Goal: Find specific page/section: Find specific page/section

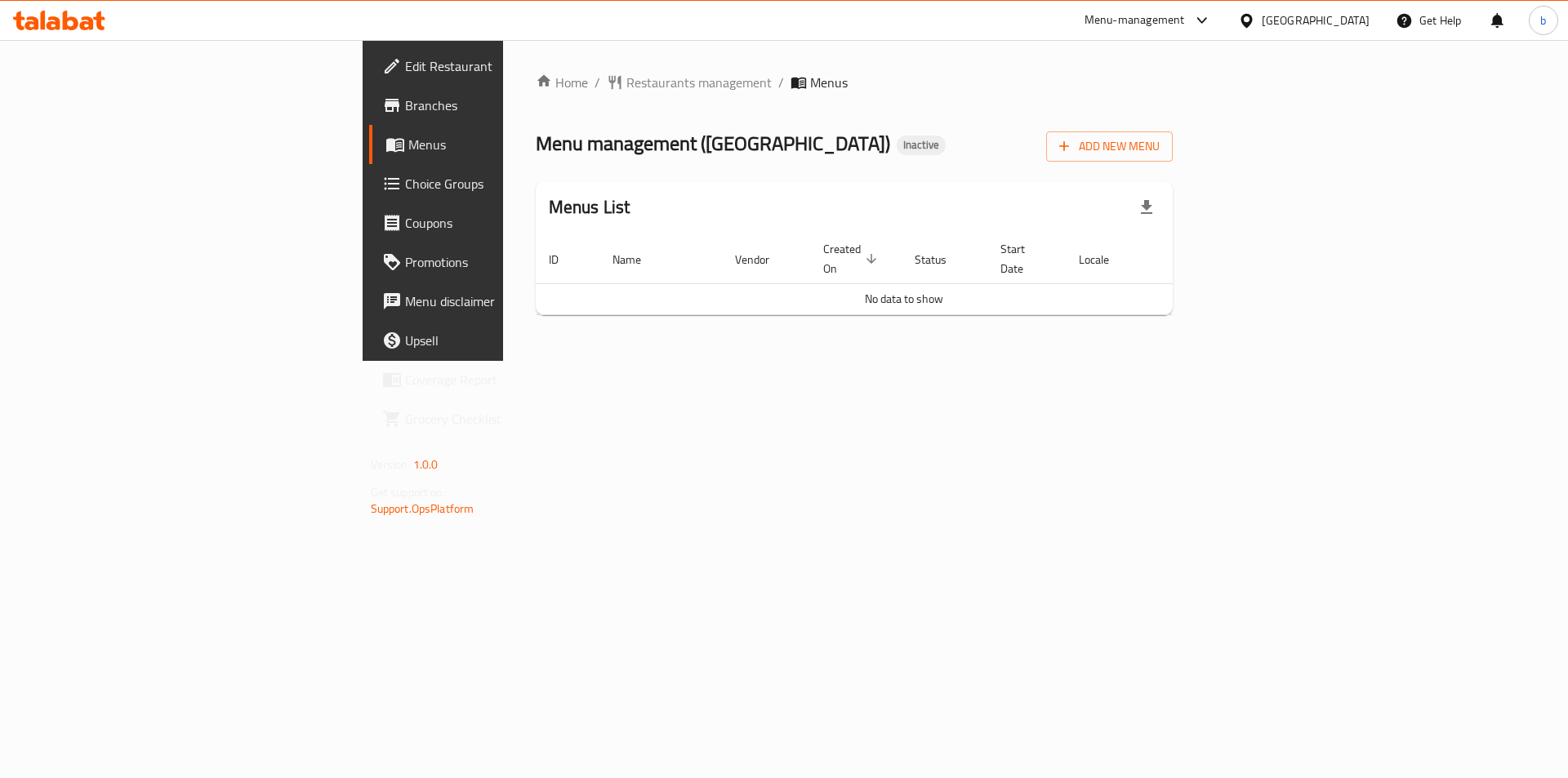
click at [1348, 11] on div "[GEOGRAPHIC_DATA]" at bounding box center [1316, 20] width 108 height 18
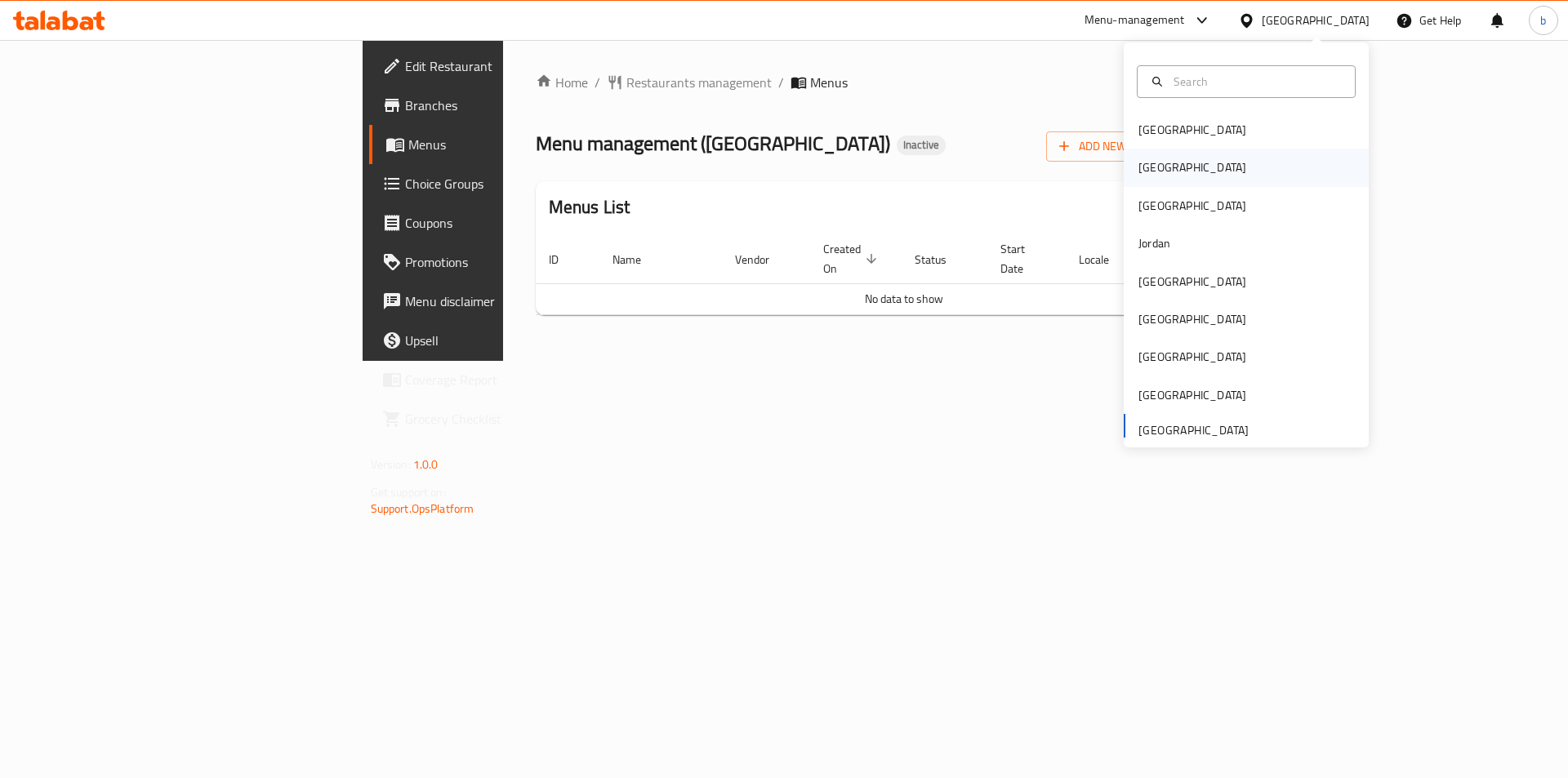
click at [1169, 174] on div "[GEOGRAPHIC_DATA]" at bounding box center [1246, 168] width 245 height 38
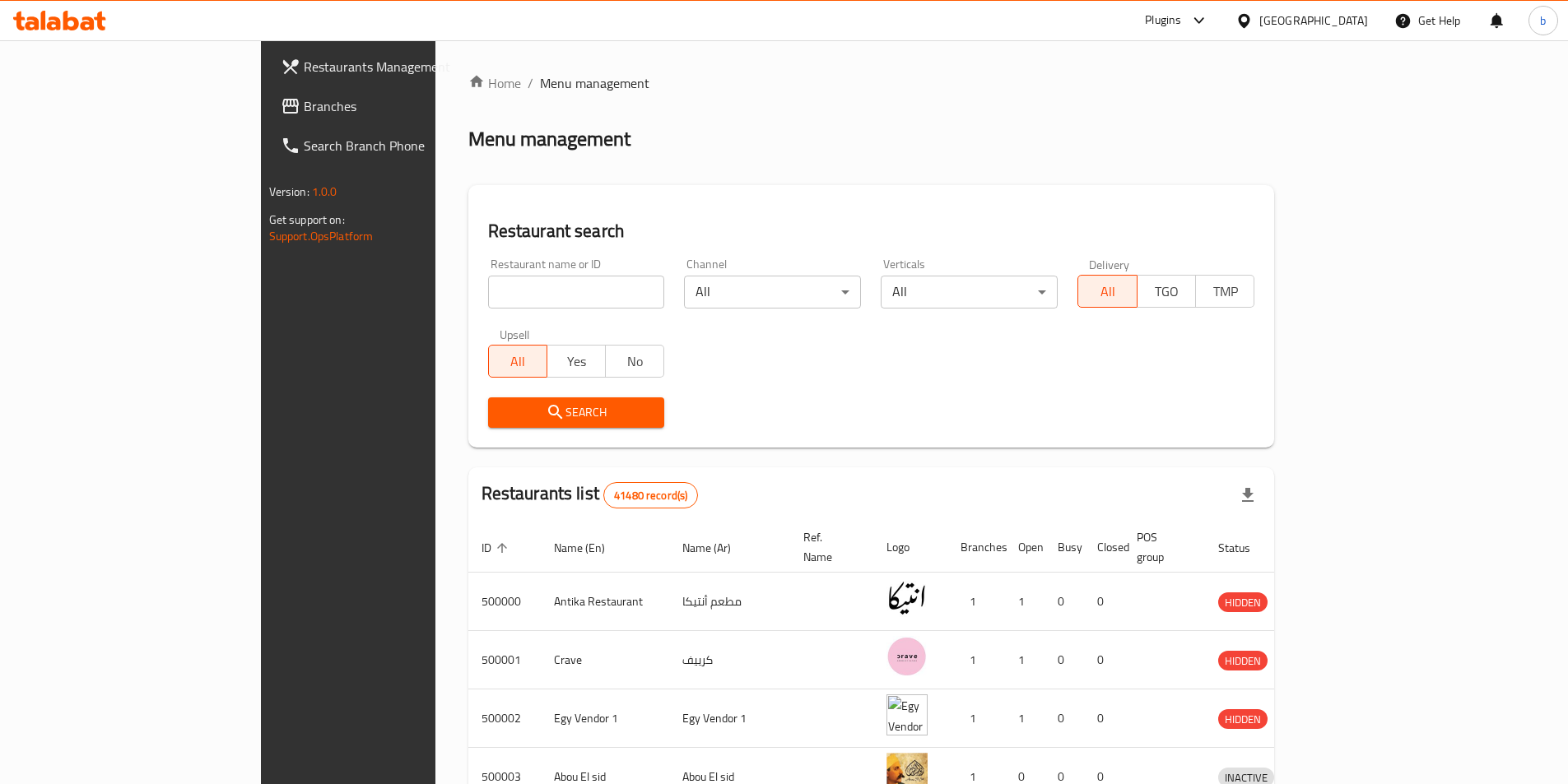
click at [489, 283] on input "search" at bounding box center [576, 292] width 177 height 33
click at [303, 105] on span "Branches" at bounding box center [407, 106] width 206 height 20
